Goal: Transaction & Acquisition: Purchase product/service

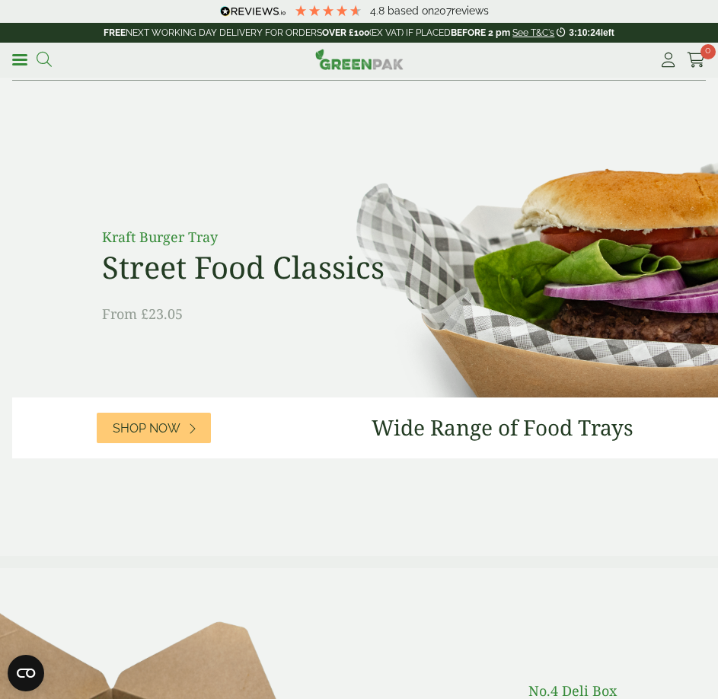
click at [52, 66] on icon at bounding box center [44, 59] width 15 height 15
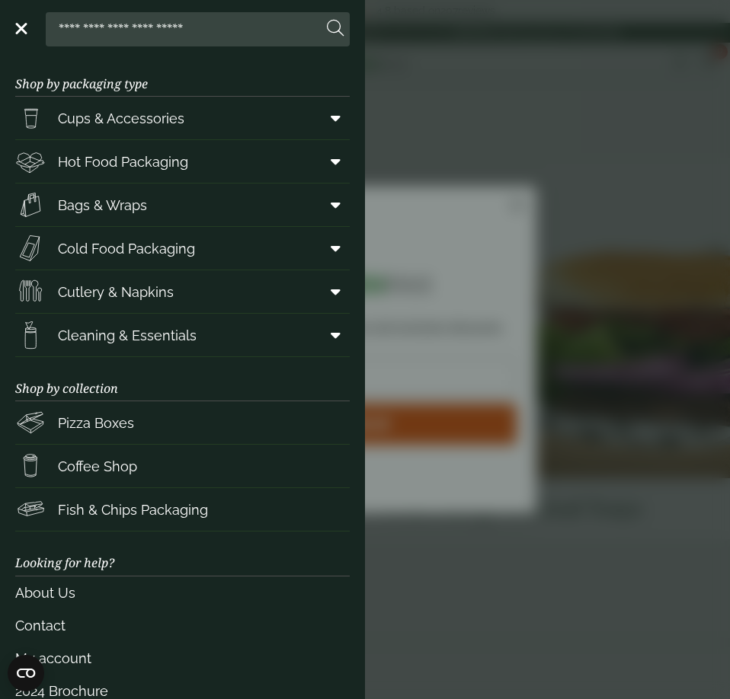
click at [133, 21] on input "search" at bounding box center [187, 29] width 270 height 32
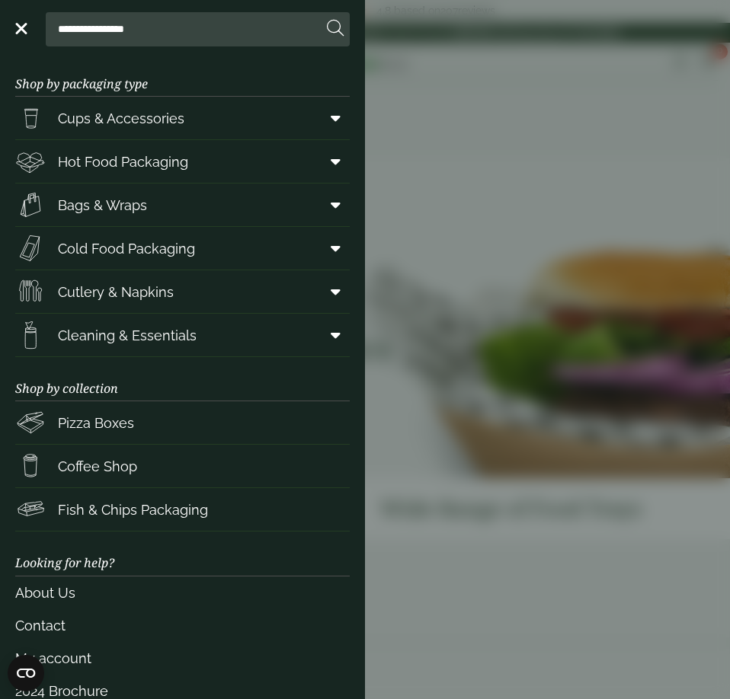
type input "**********"
click at [327, 19] on button at bounding box center [335, 29] width 17 height 20
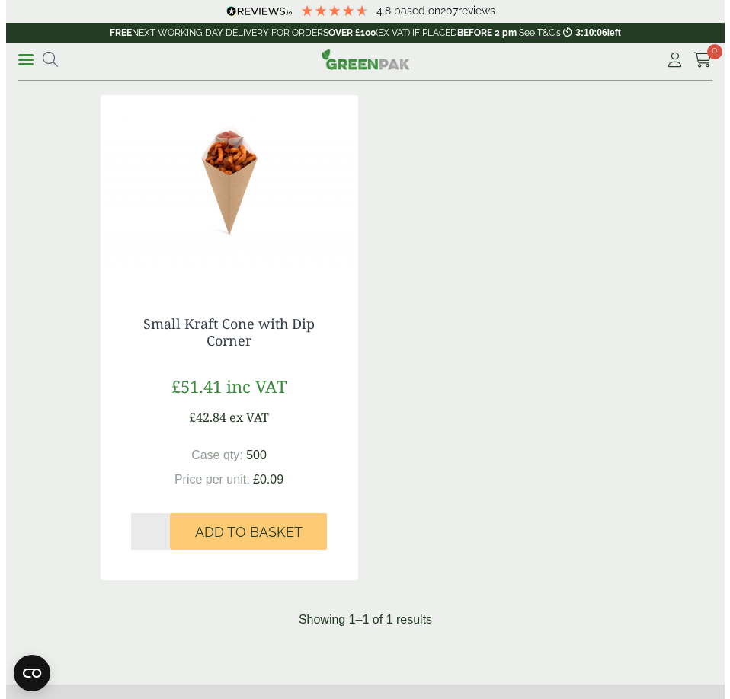
scroll to position [305, 0]
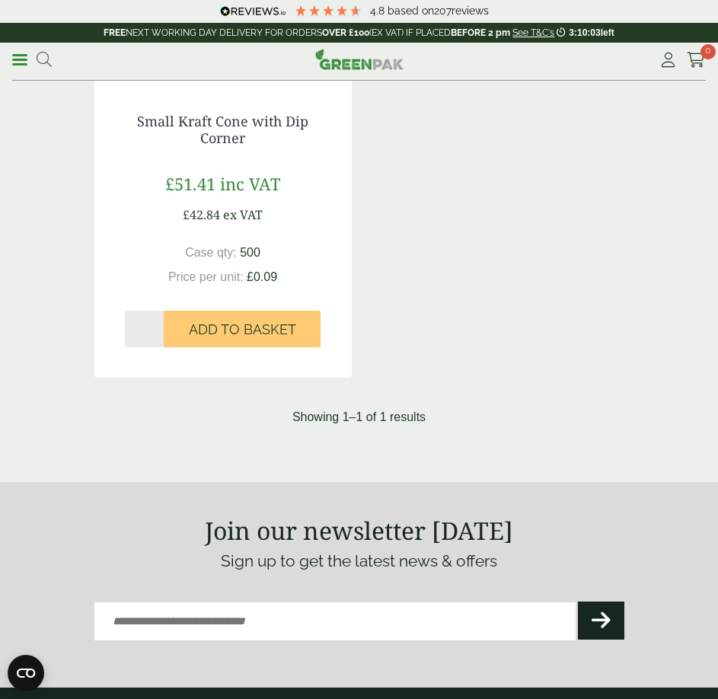
click at [163, 347] on input "*" at bounding box center [145, 329] width 40 height 37
type input "*"
click at [158, 347] on input "*" at bounding box center [145, 329] width 40 height 37
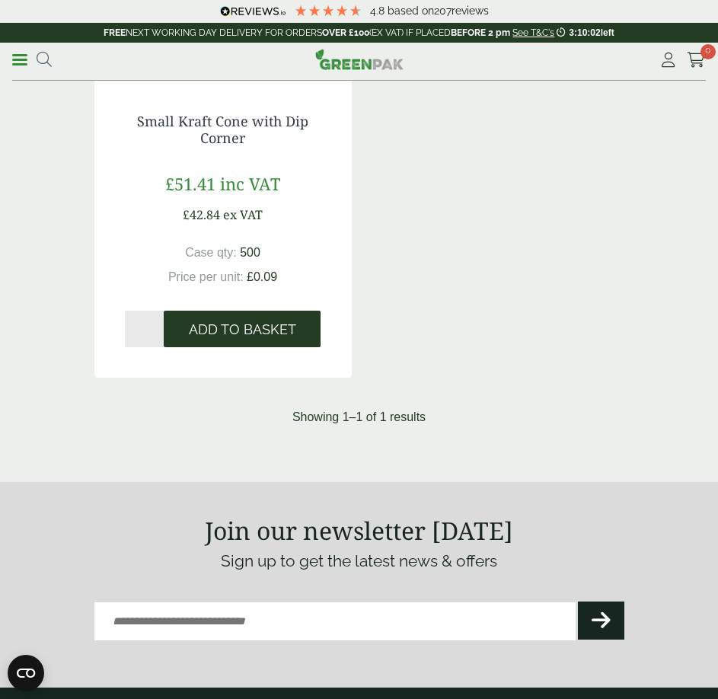
click at [241, 338] on span "Add to Basket" at bounding box center [242, 329] width 107 height 17
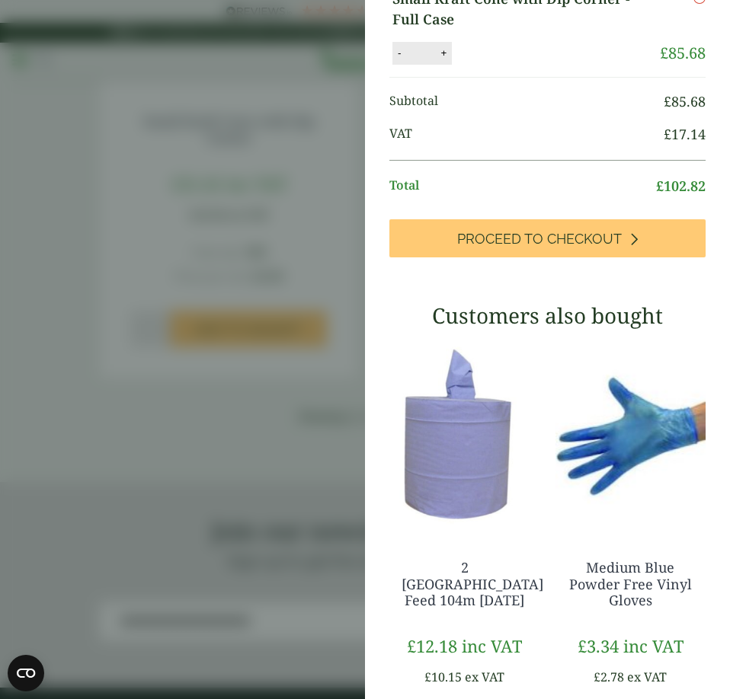
scroll to position [60, 0]
